Goal: Book appointment/travel/reservation

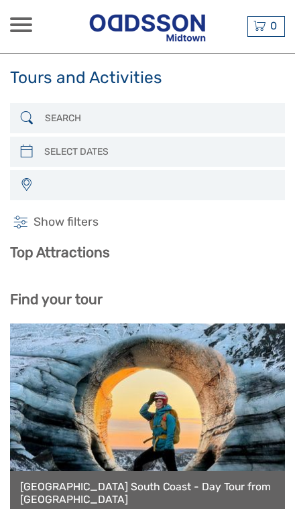
select select
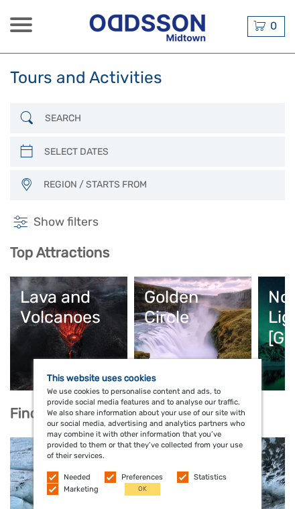
click at [43, 155] on input "search" at bounding box center [156, 152] width 235 height 22
type input "[DATE]"
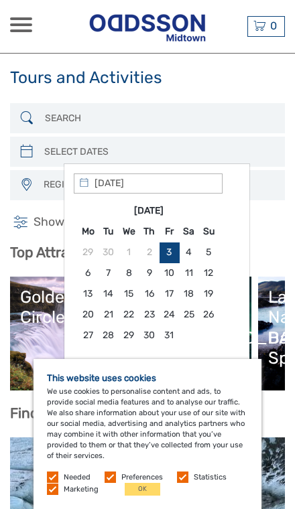
type input "[DATE]"
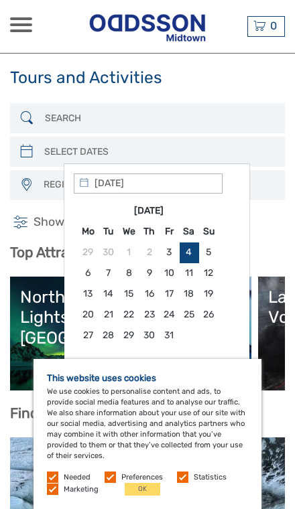
click at [137, 488] on button "OK" at bounding box center [142, 489] width 35 height 13
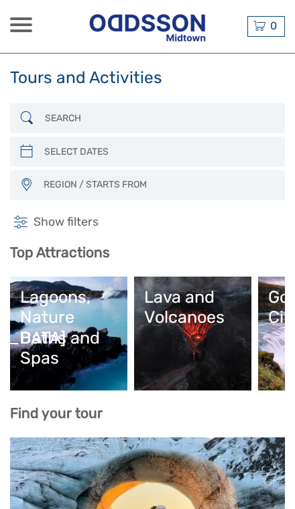
click at [35, 118] on div at bounding box center [147, 118] width 274 height 30
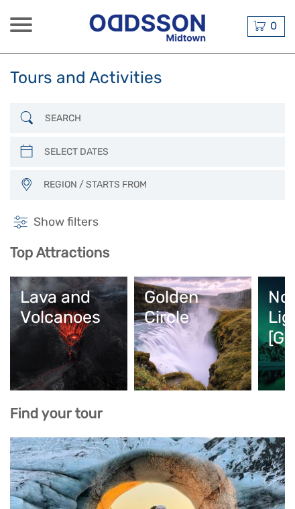
click at [27, 120] on icon at bounding box center [26, 118] width 13 height 20
click at [53, 183] on span "REGION / STARTS FROM" at bounding box center [157, 184] width 240 height 21
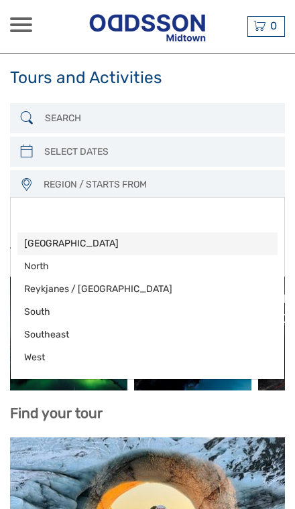
click at [52, 246] on span "[GEOGRAPHIC_DATA]" at bounding box center [136, 243] width 224 height 13
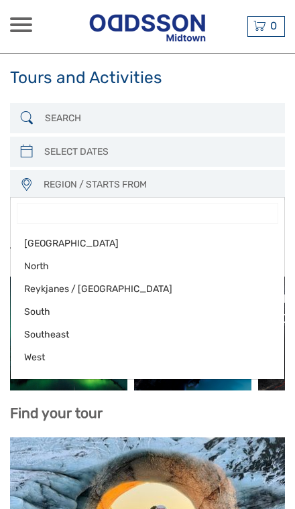
select select "[GEOGRAPHIC_DATA]"
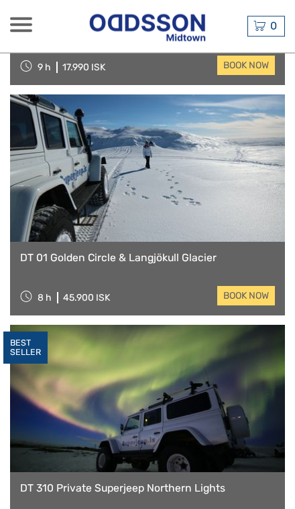
scroll to position [1756, 0]
click at [41, 263] on link "DT 01 Golden Circle & Langjökull Glacier" at bounding box center [147, 258] width 254 height 13
